Goal: Register for event/course

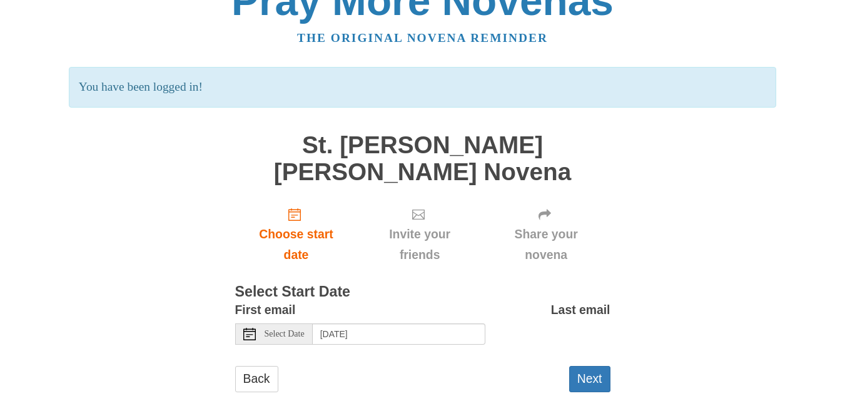
scroll to position [32, 0]
click at [252, 327] on use at bounding box center [249, 333] width 13 height 13
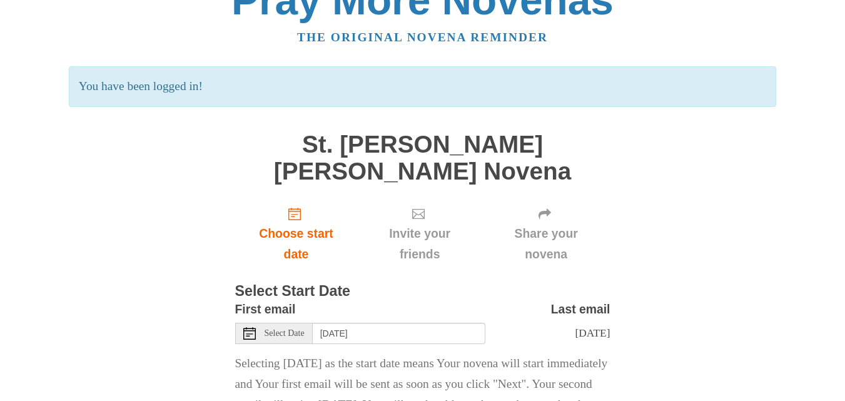
click at [253, 327] on icon at bounding box center [249, 333] width 13 height 13
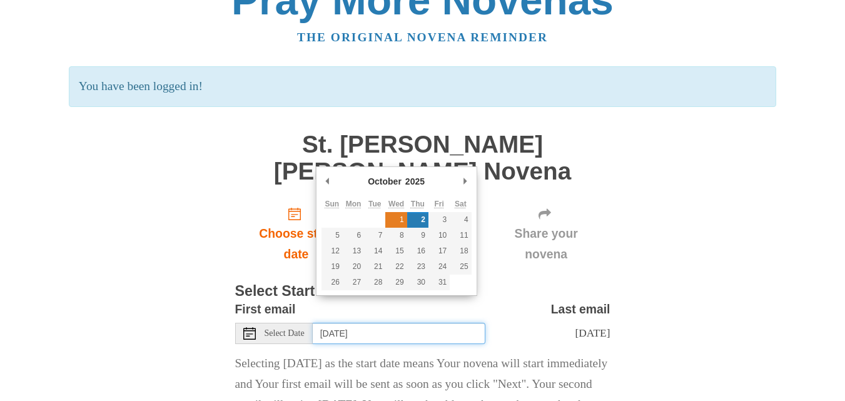
type input "Wednesday, October 1st"
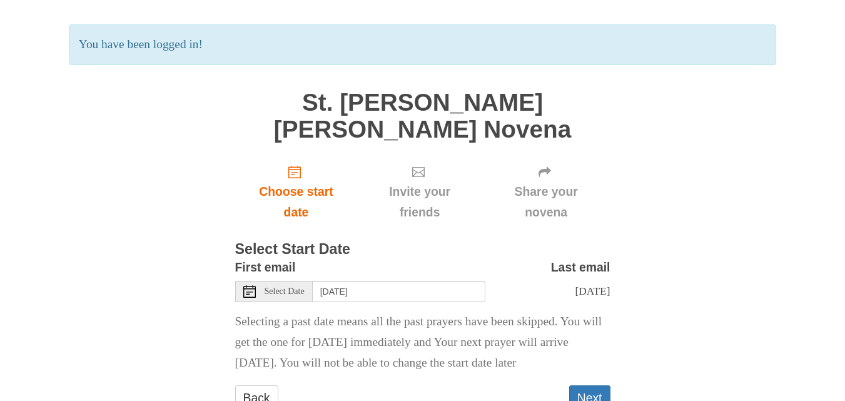
scroll to position [94, 0]
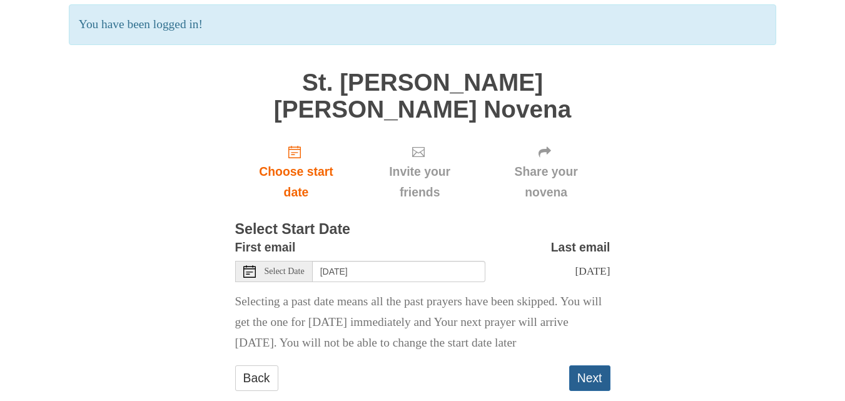
click at [600, 365] on button "Next" at bounding box center [589, 378] width 41 height 26
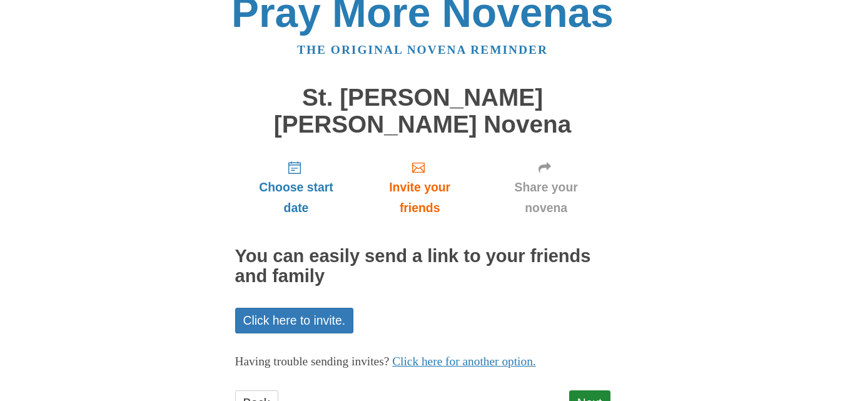
scroll to position [44, 0]
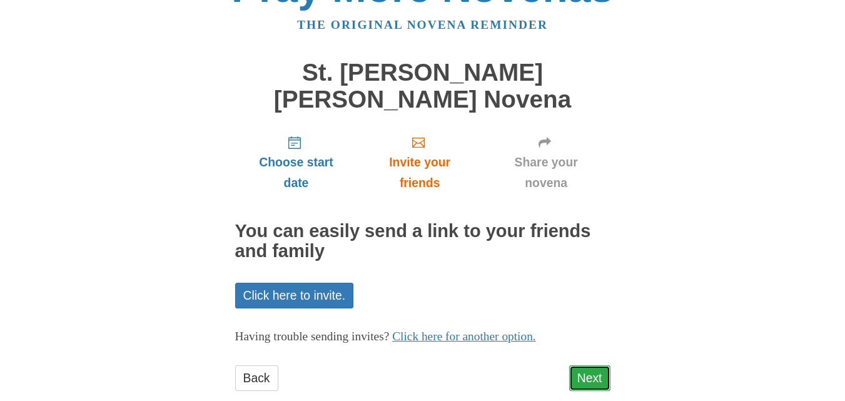
click at [594, 365] on link "Next" at bounding box center [589, 378] width 41 height 26
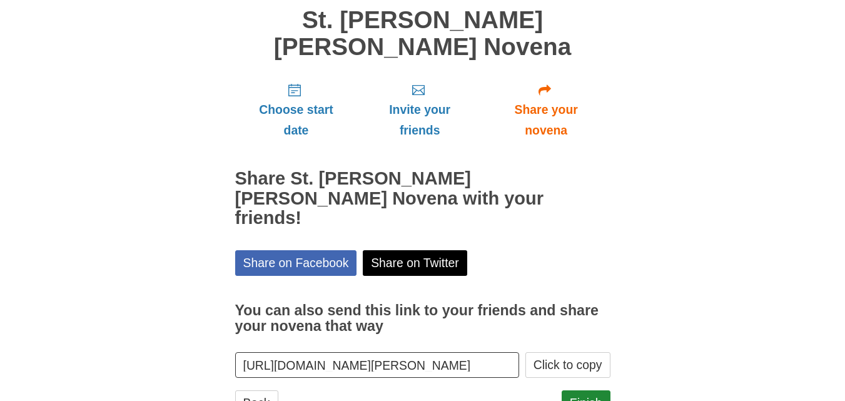
scroll to position [101, 0]
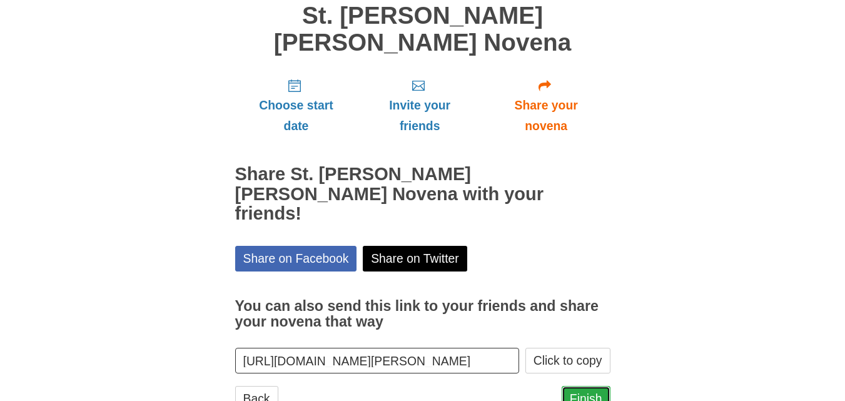
click at [603, 386] on link "Finish" at bounding box center [586, 399] width 49 height 26
